Goal: Task Accomplishment & Management: Use online tool/utility

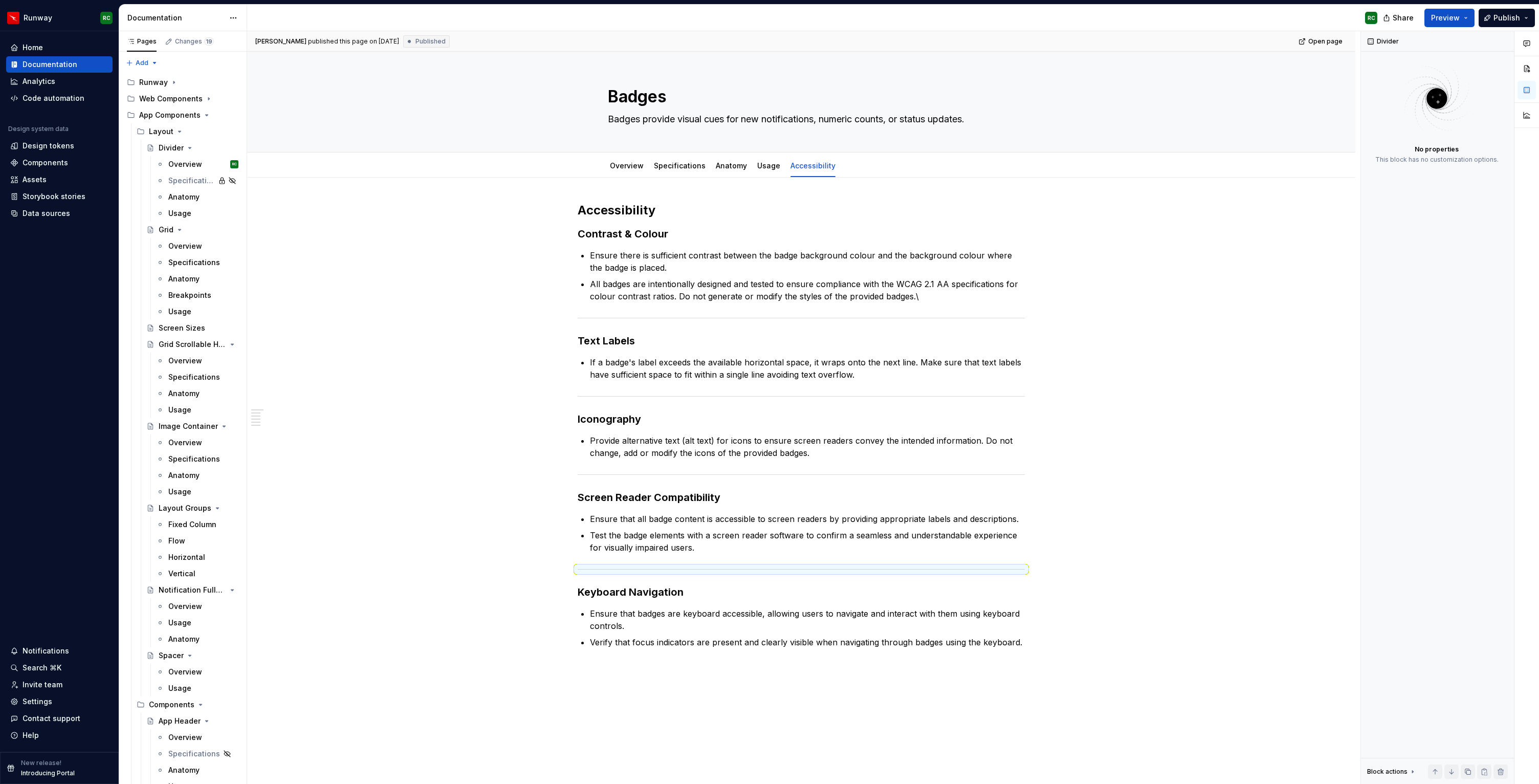
scroll to position [830, 0]
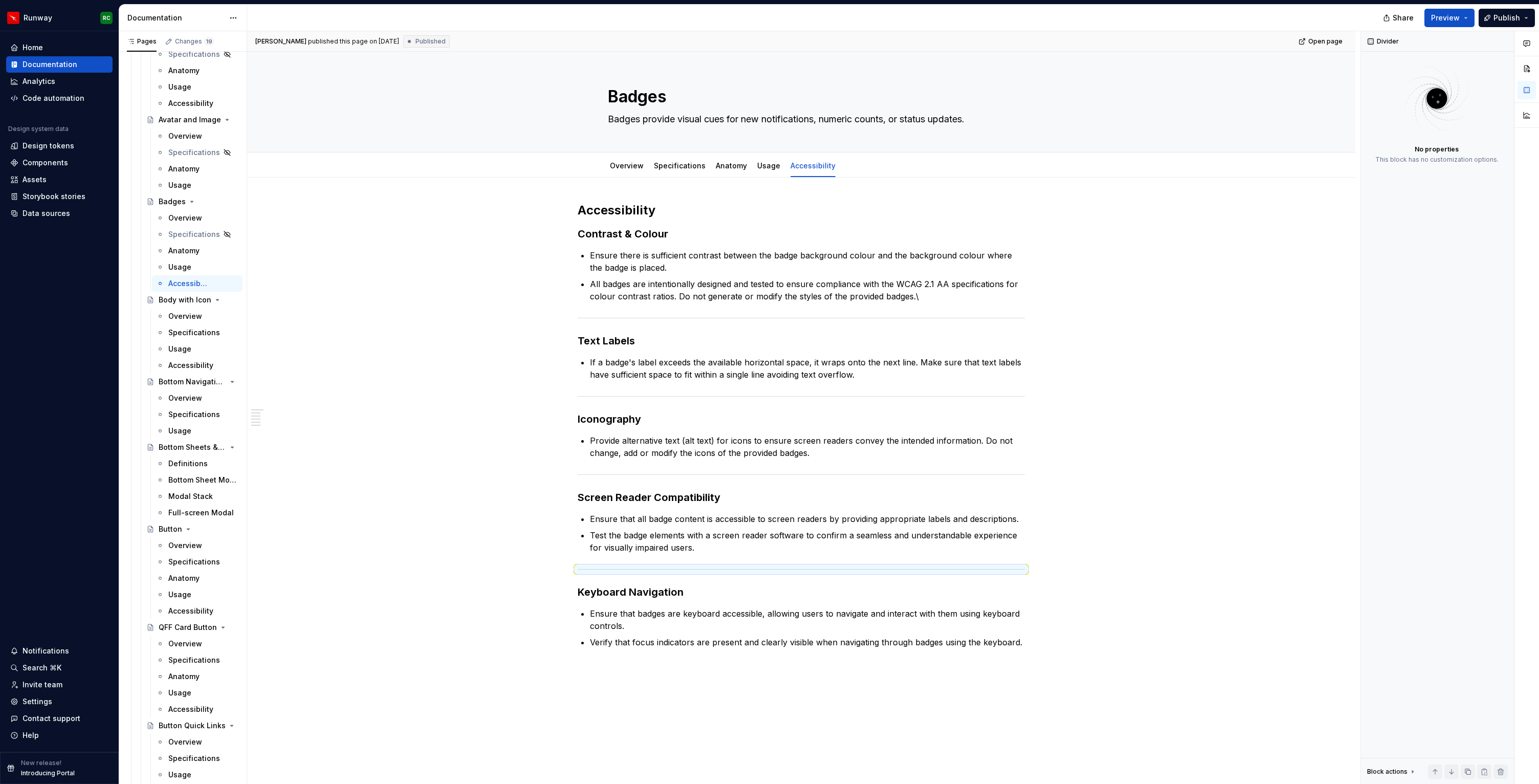
type textarea "*"
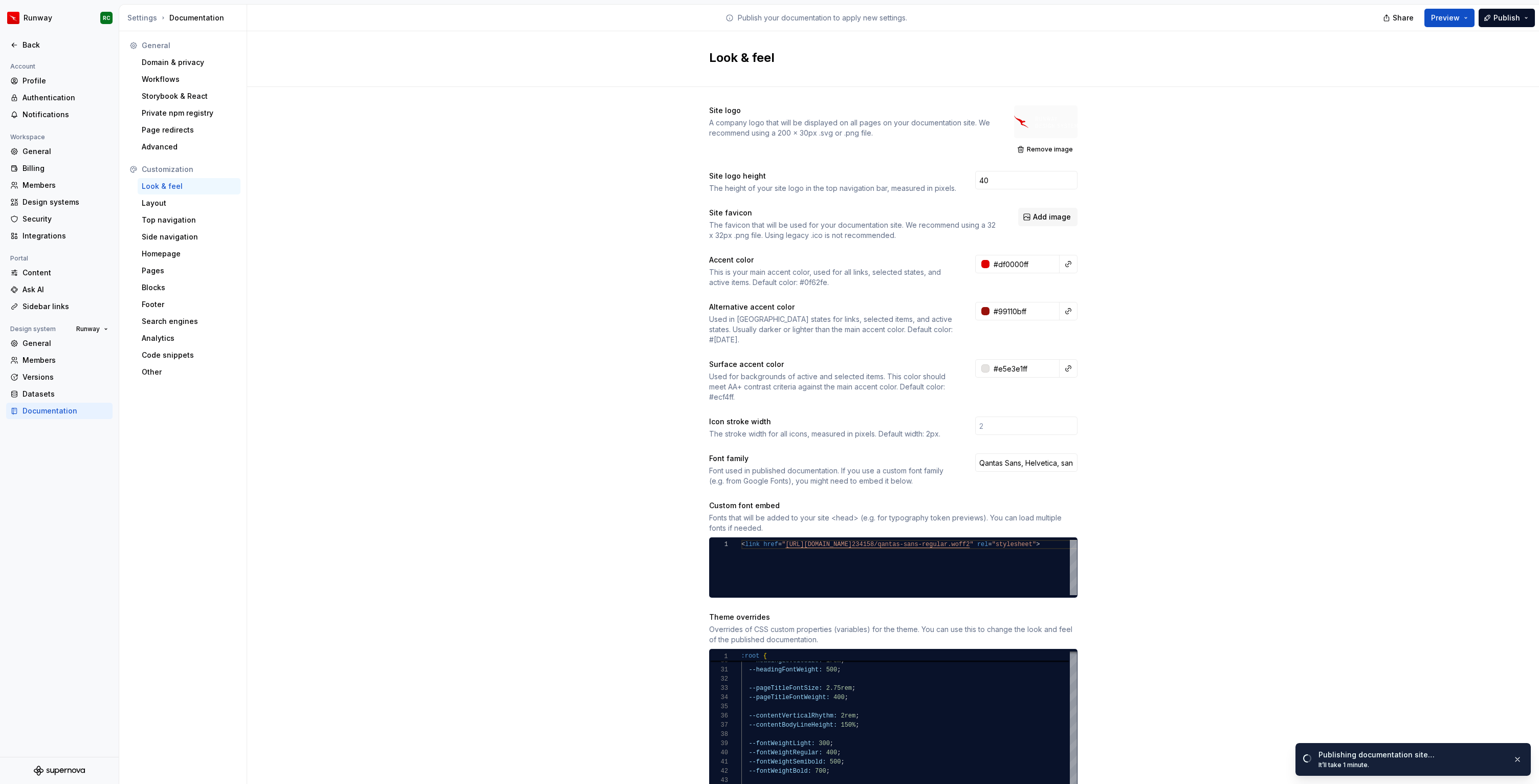
scroll to position [73, 15]
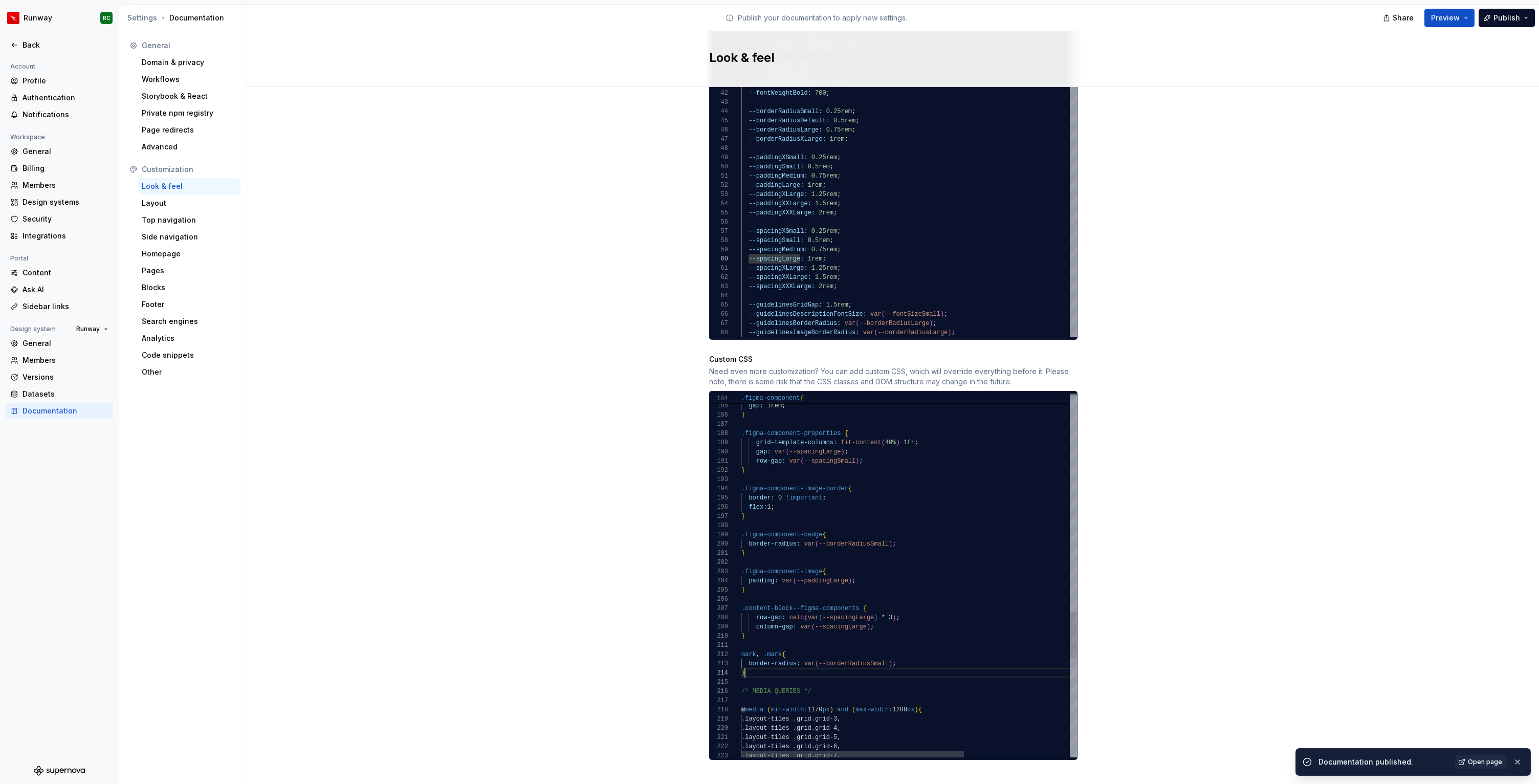
click at [774, 662] on div ".figma-component-image { padding: var ( --paddingLarge ) ; } .content-block--fi…" at bounding box center [989, 113] width 495 height 2815
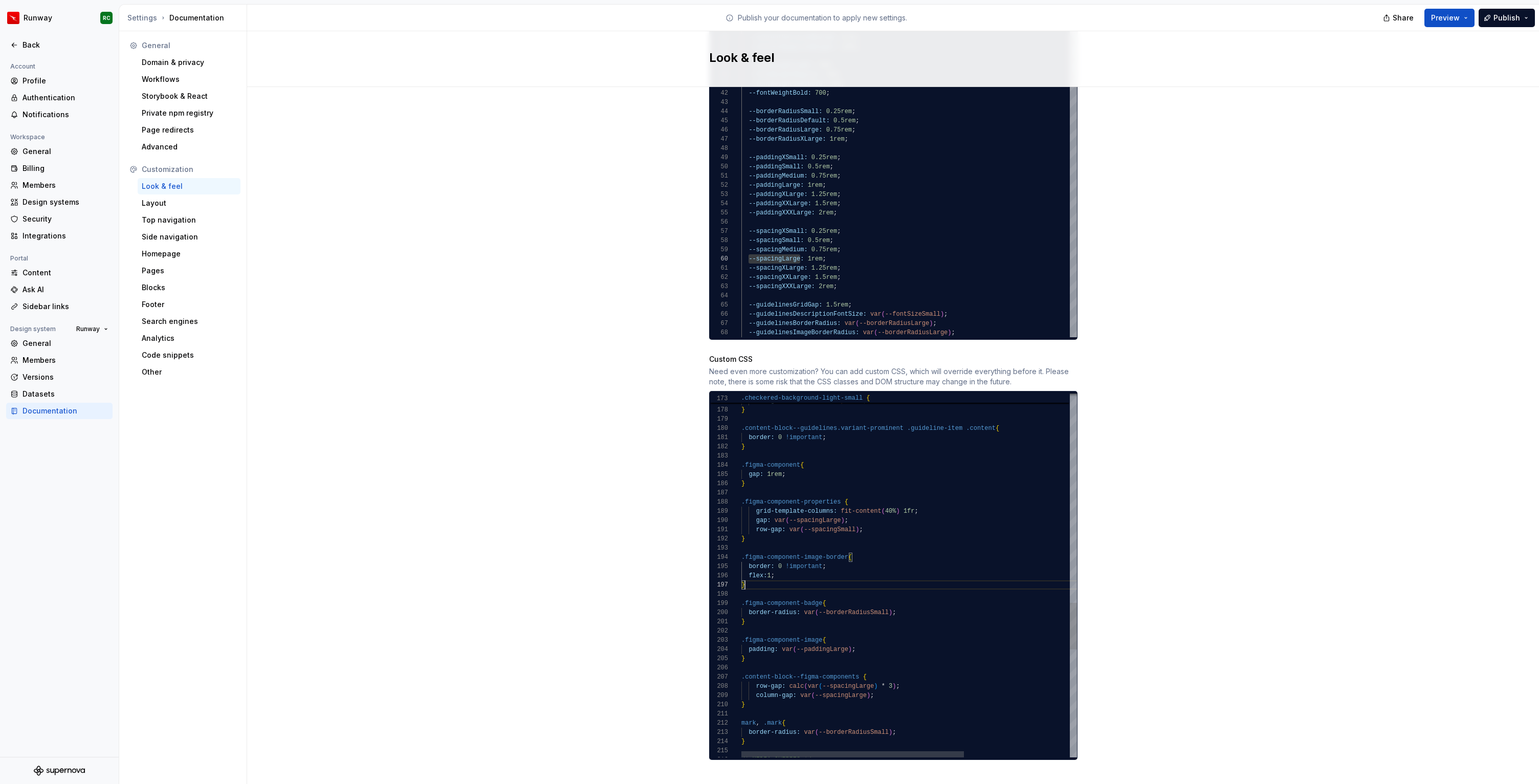
click at [786, 575] on div ".figma-component-image { padding: var ( --paddingLarge ) ; } .content-block--fi…" at bounding box center [989, 182] width 495 height 2815
click at [773, 534] on div ".figma-component-image { padding: var ( --paddingLarge ) ; } .content-block--fi…" at bounding box center [989, 182] width 495 height 2815
click at [784, 528] on div ".figma-component-image { padding: var ( --paddingLarge ) ; } .content-block--fi…" at bounding box center [989, 182] width 495 height 2815
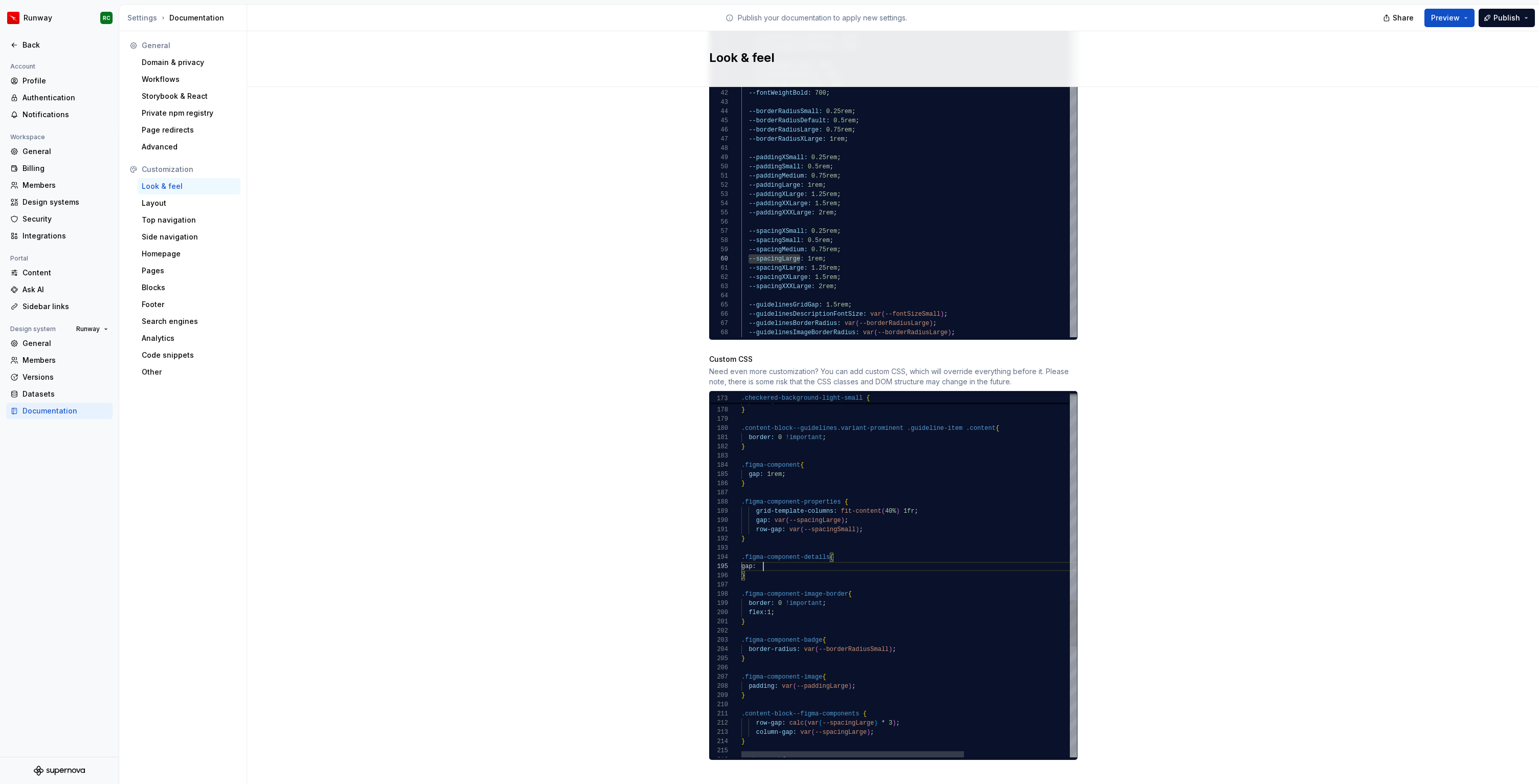
scroll to position [37, 26]
click at [796, 240] on div "--pageTitleFontSize: 2.75rem ; --pageTitleFontWeight: 400 ; --fontWeightLight: …" at bounding box center [909, 74] width 335 height 727
drag, startPoint x: 750, startPoint y: 237, endPoint x: 804, endPoint y: 239, distance: 54.0
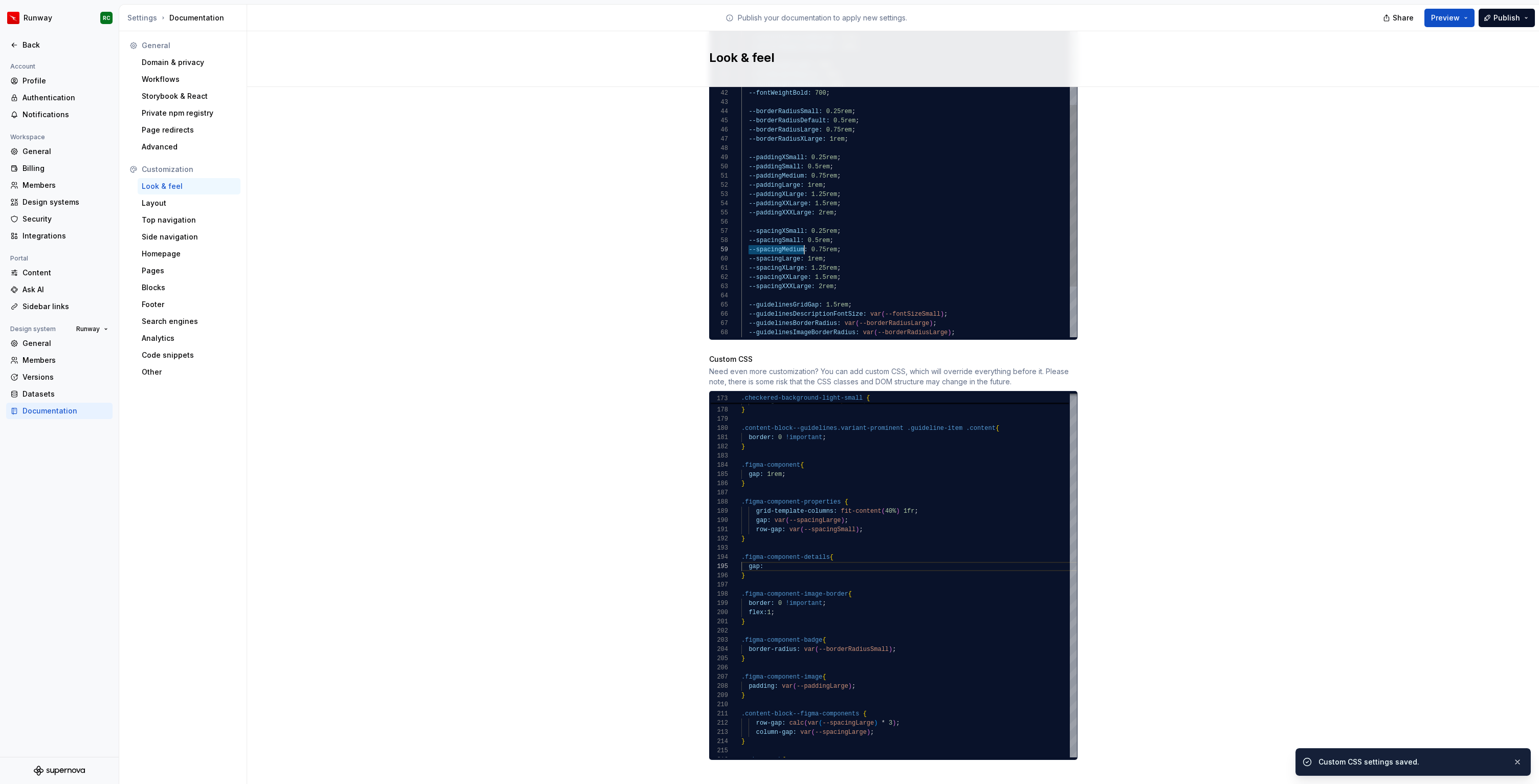
click at [804, 239] on div "--pageTitleFontSize: 2.75rem ; --pageTitleFontWeight: 400 ; --fontWeightLight: …" at bounding box center [909, 74] width 335 height 727
click at [804, 559] on div ".figma-component-image { padding: var ( --paddingLarge ) ; } .content-block--fi…" at bounding box center [989, 201] width 495 height 2852
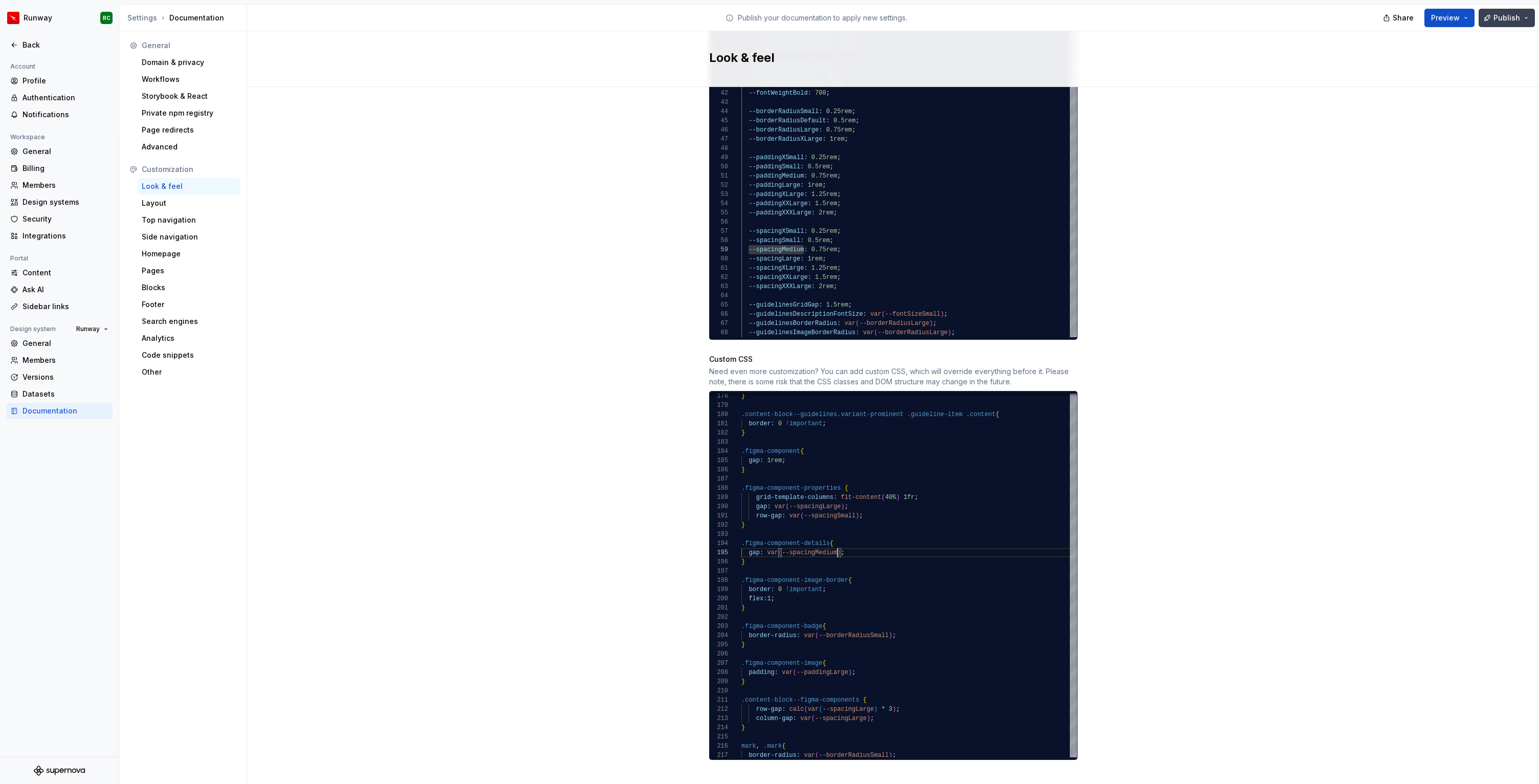
click at [1504, 22] on span "Publish" at bounding box center [1507, 18] width 27 height 11
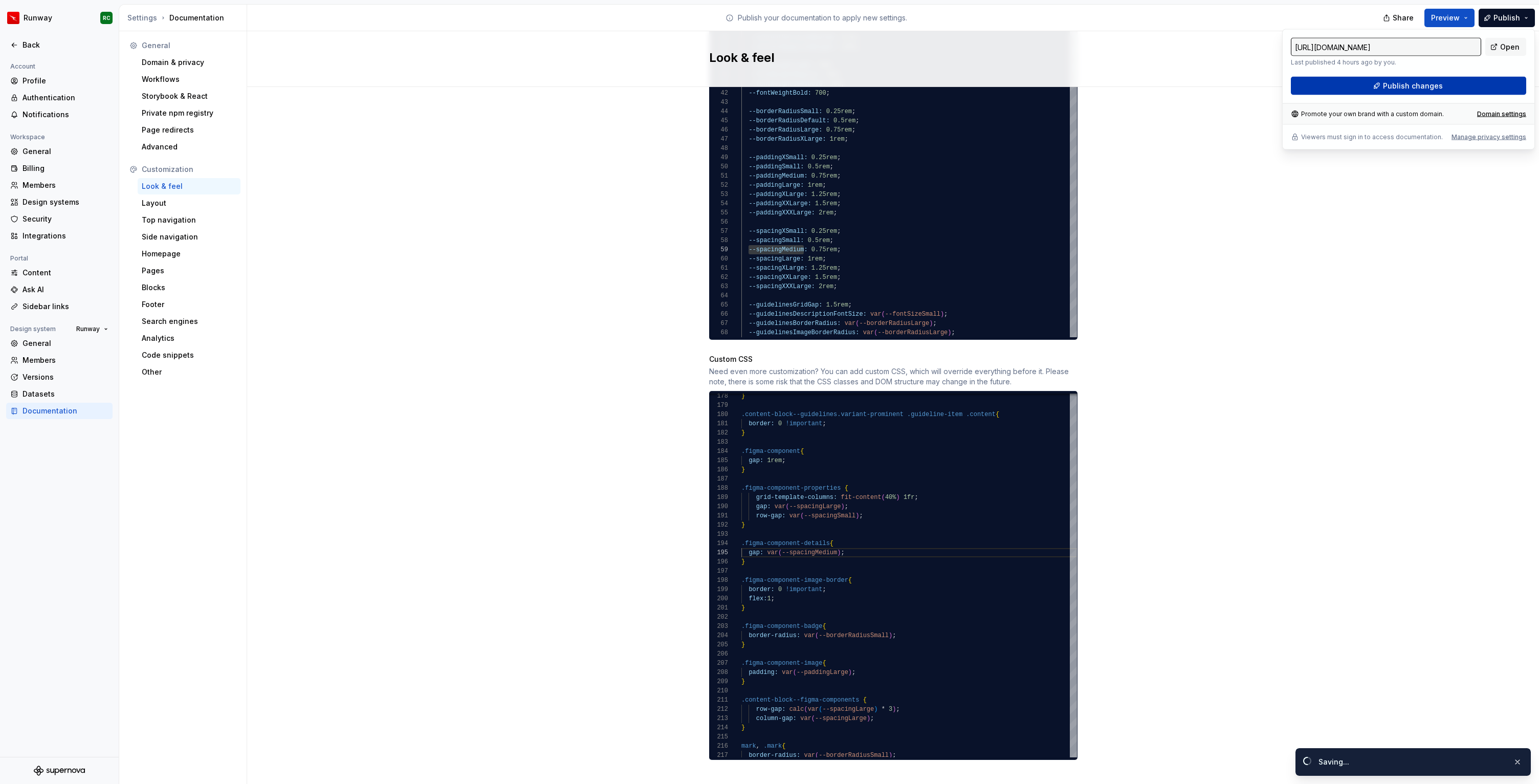
click at [1400, 90] on span "Publish changes" at bounding box center [1413, 86] width 60 height 11
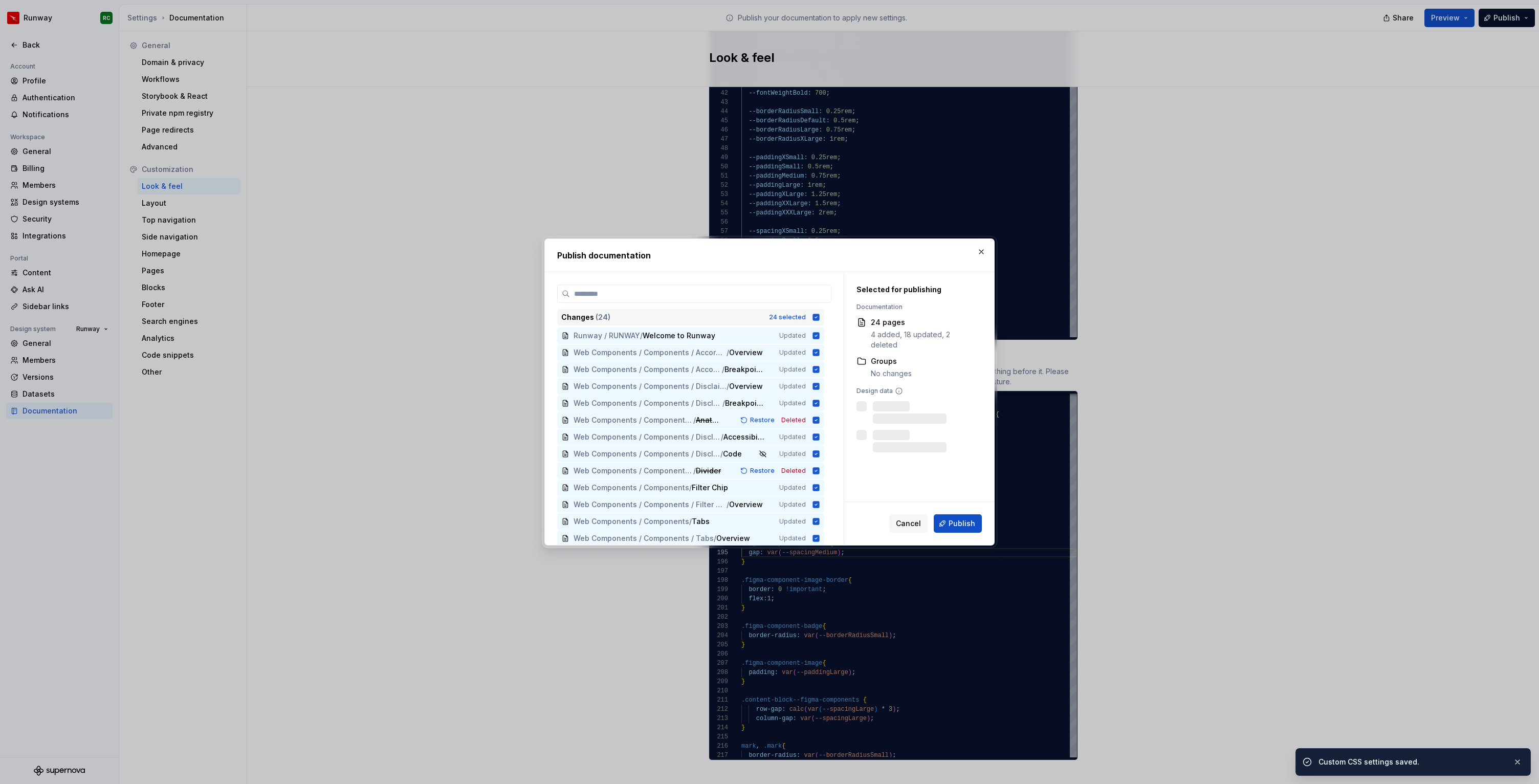
click at [805, 318] on div "24 selected" at bounding box center [788, 317] width 37 height 8
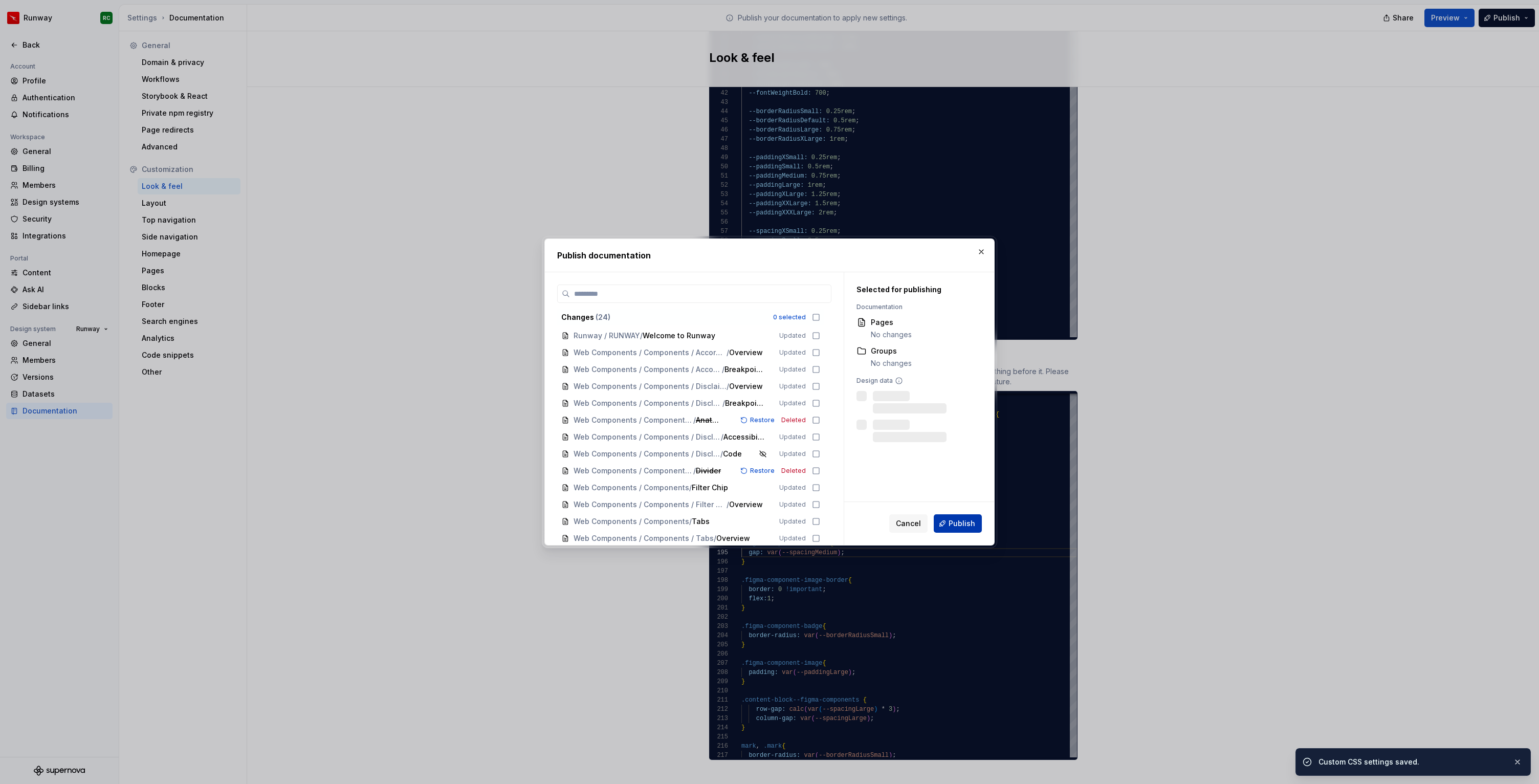
click at [961, 526] on span "Publish" at bounding box center [962, 524] width 27 height 11
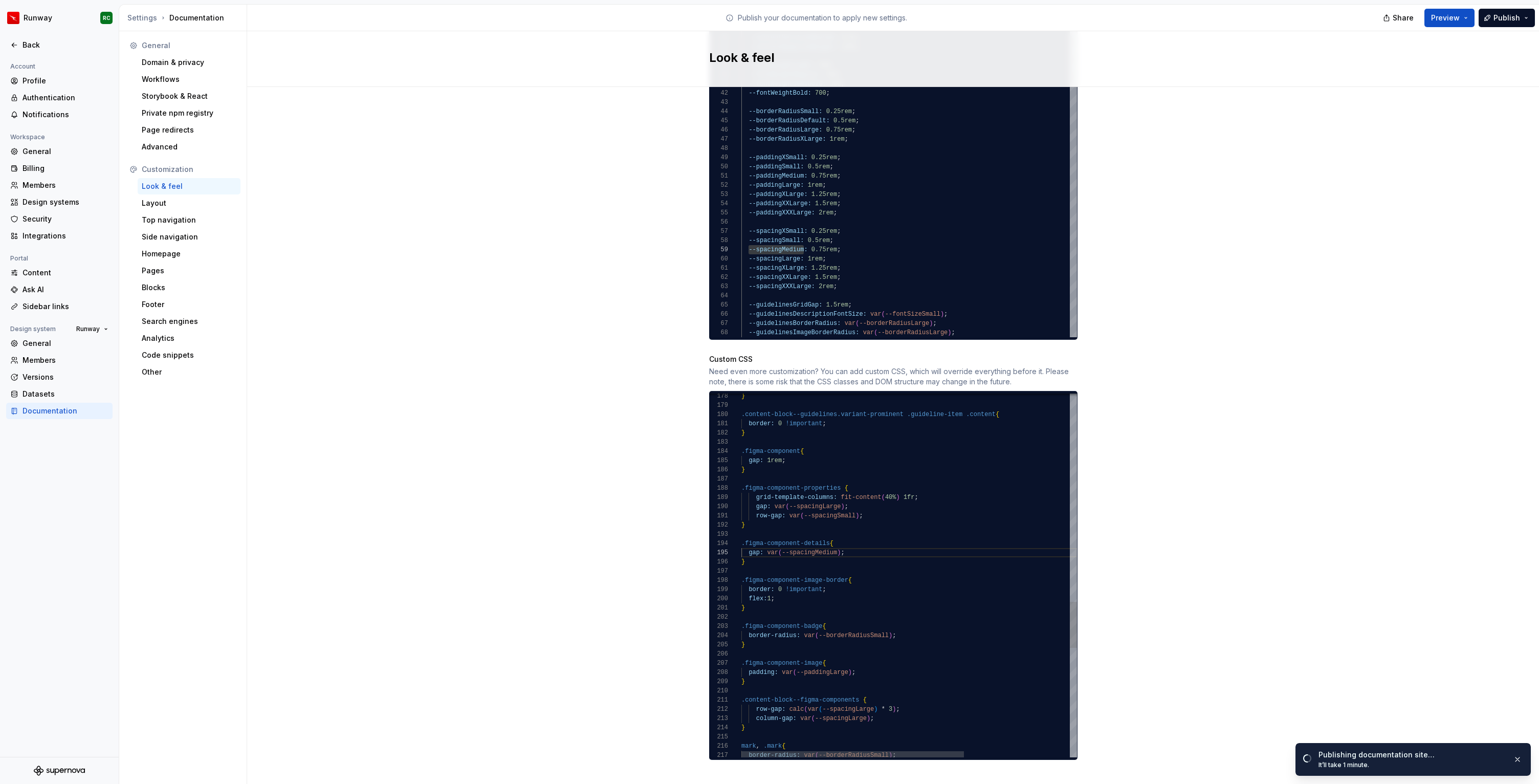
click at [798, 589] on div ".figma-component-image { padding: var ( --paddingLarge ) ; } .content-block--fi…" at bounding box center [989, 187] width 495 height 2852
type textarea "**********"
click at [1496, 18] on span "Publish" at bounding box center [1507, 18] width 27 height 11
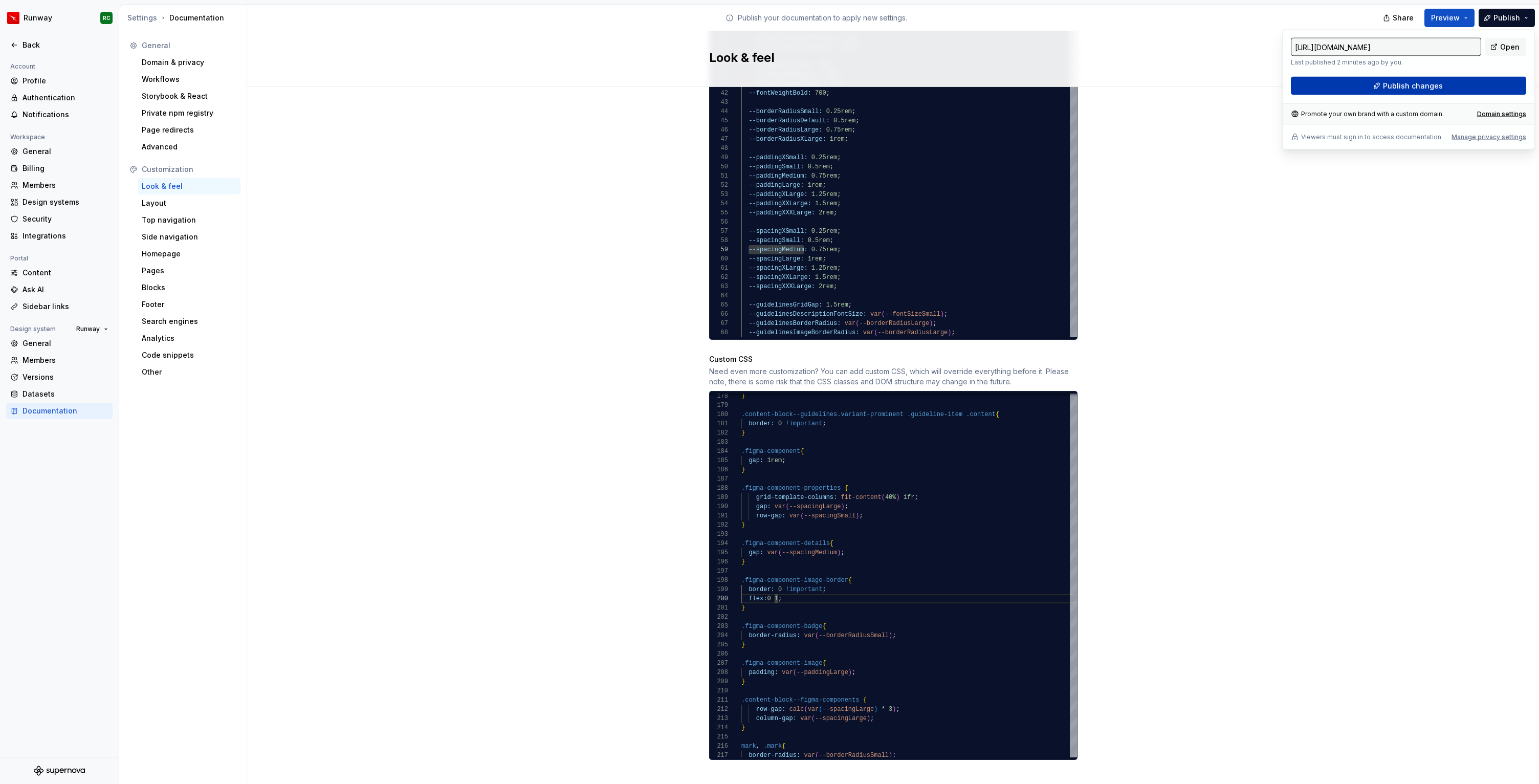
click at [1419, 90] on span "Publish changes" at bounding box center [1413, 86] width 60 height 11
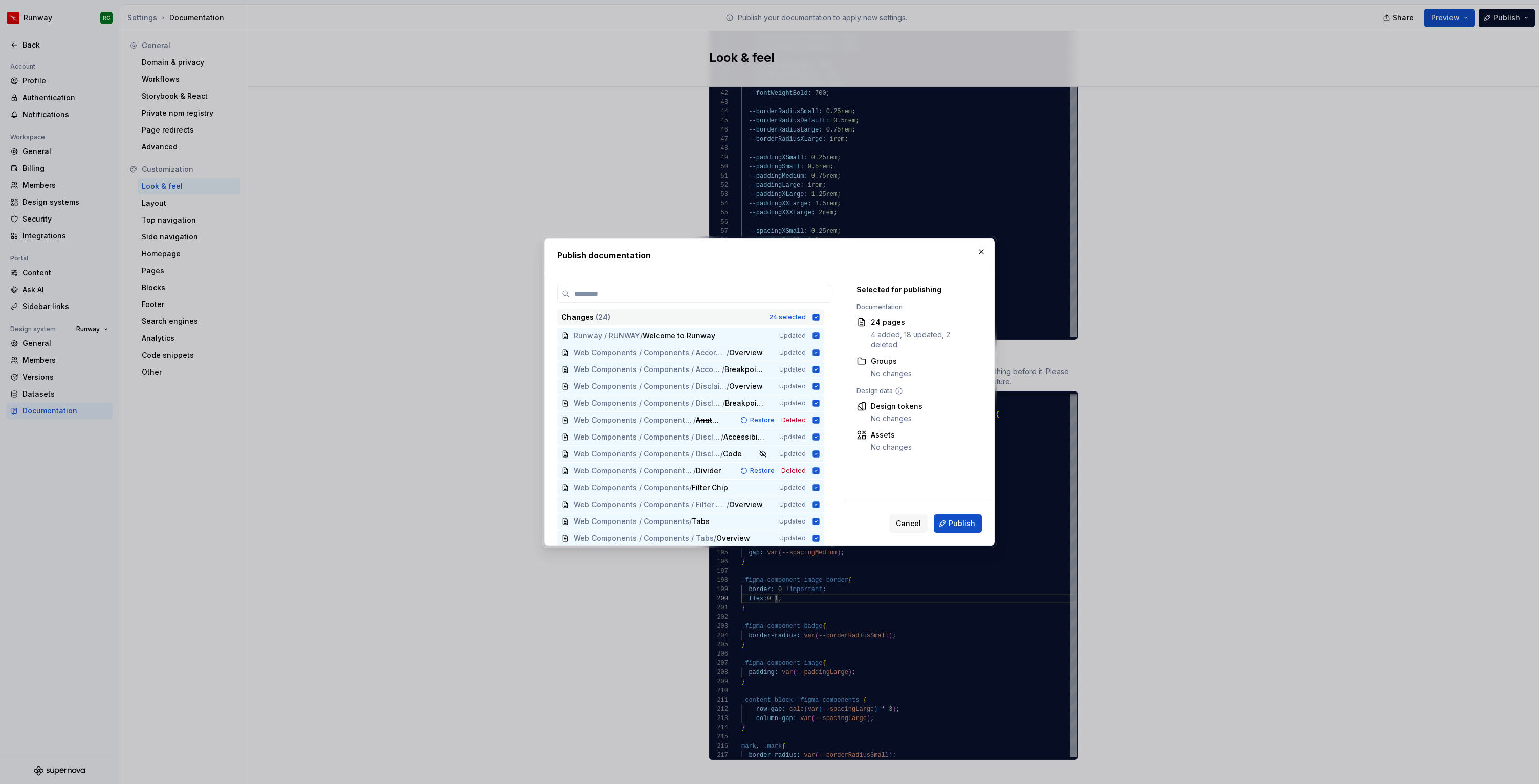
click at [793, 311] on div "Changes ( 24 ) 24 selected" at bounding box center [691, 317] width 267 height 17
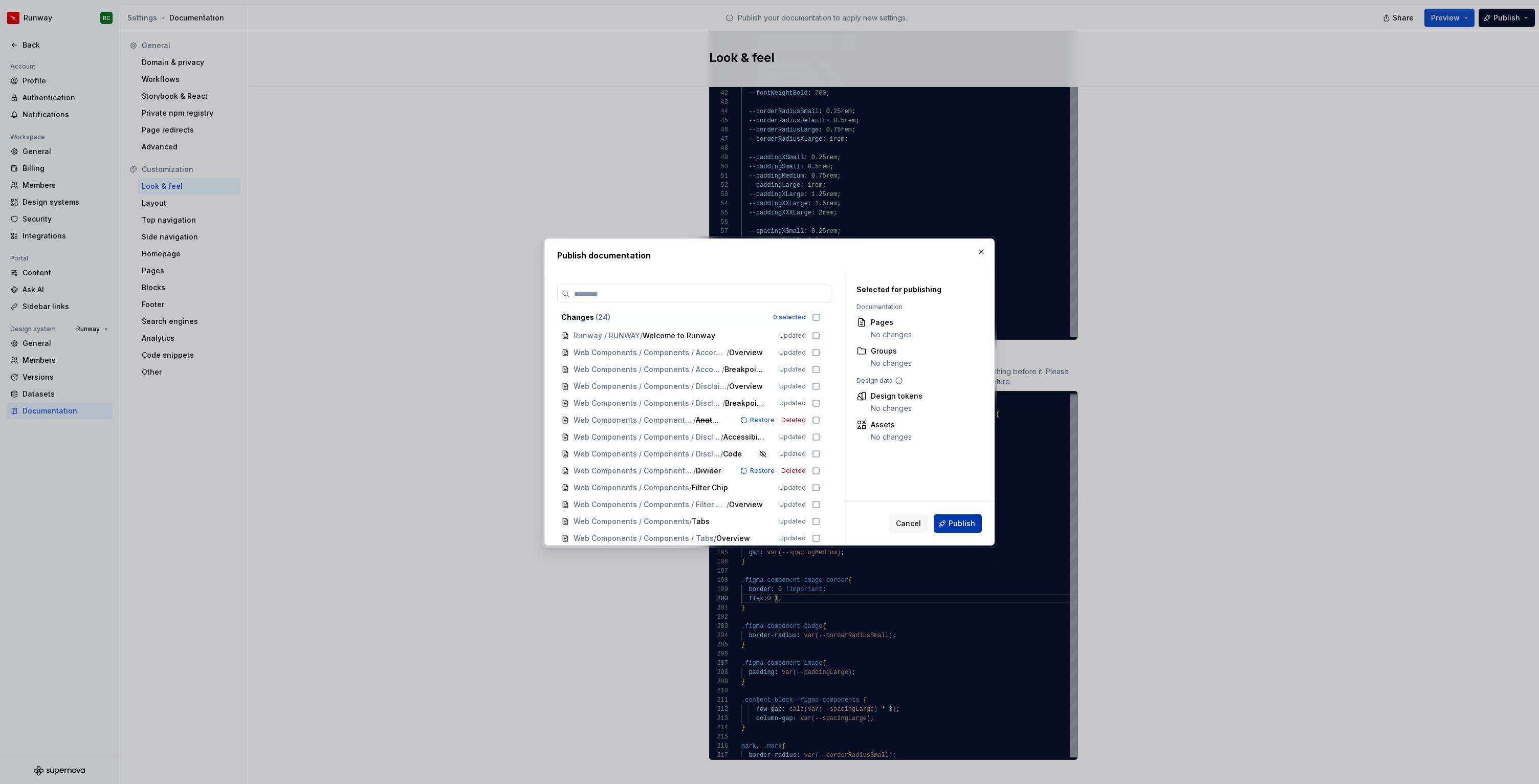
click at [950, 515] on button "Publish" at bounding box center [958, 523] width 48 height 19
